Goal: Find specific page/section: Find specific page/section

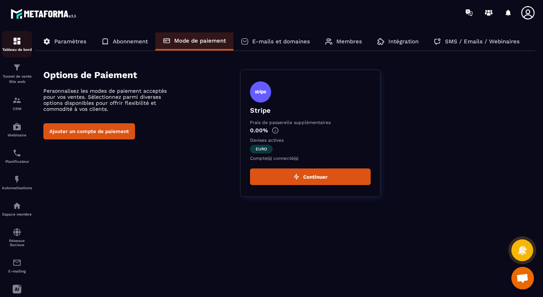
click at [12, 43] on div "Tableau de bord" at bounding box center [17, 44] width 30 height 15
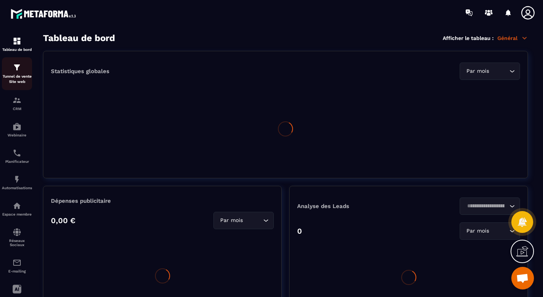
click at [14, 77] on p "Tunnel de vente Site web" at bounding box center [17, 79] width 30 height 11
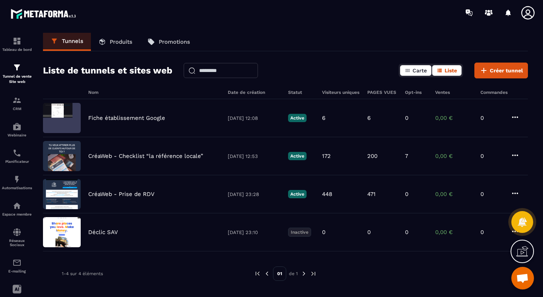
click at [420, 69] on span "Carte" at bounding box center [420, 71] width 14 height 6
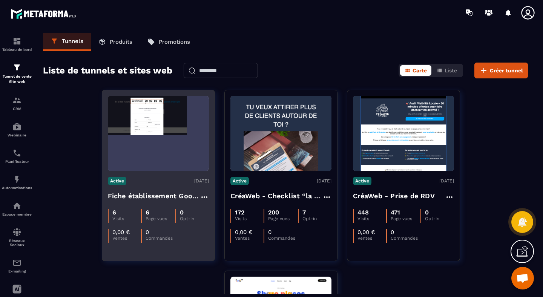
click at [169, 171] on img at bounding box center [158, 133] width 101 height 75
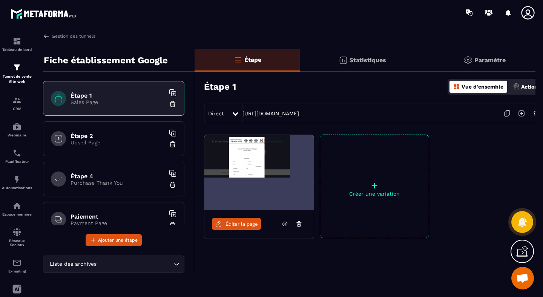
click at [249, 222] on span "Éditer la page" at bounding box center [242, 224] width 32 height 6
